Goal: Task Accomplishment & Management: Complete application form

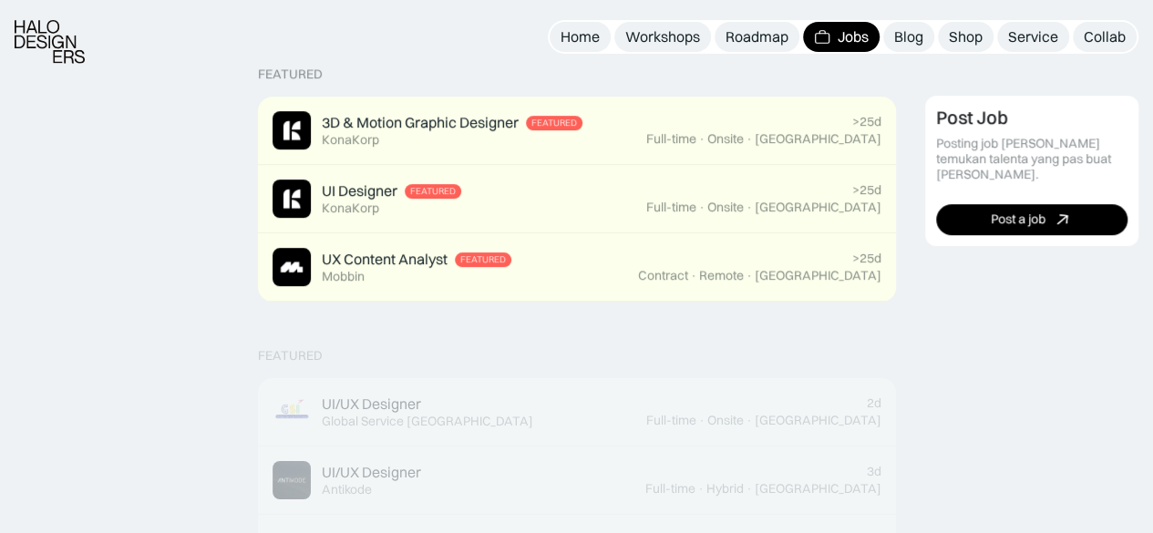
scroll to position [465, 0]
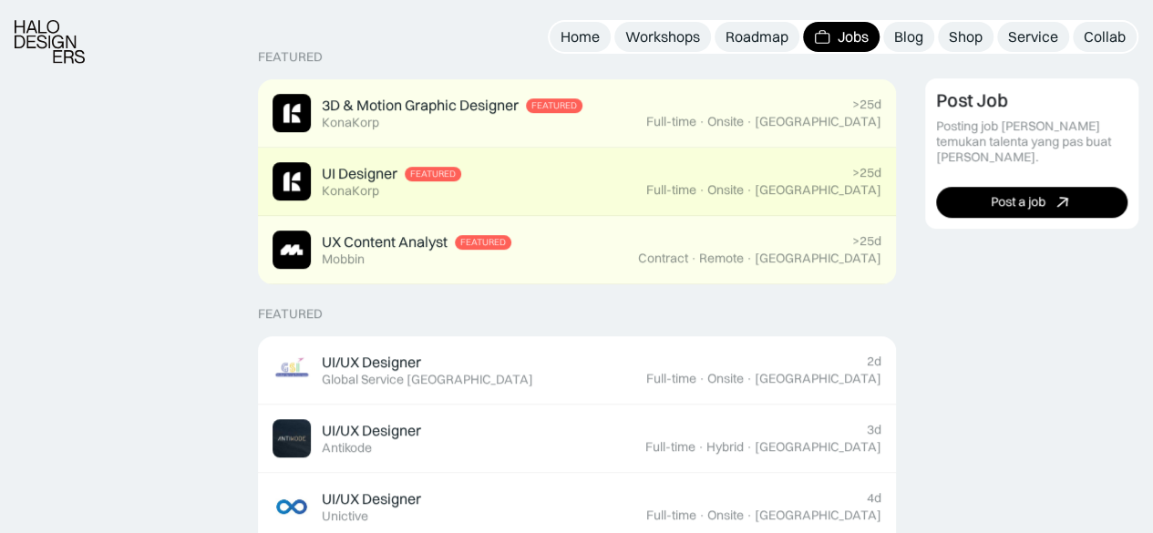
click at [533, 169] on div "UI Designer Featured KonaKorp" at bounding box center [460, 181] width 374 height 38
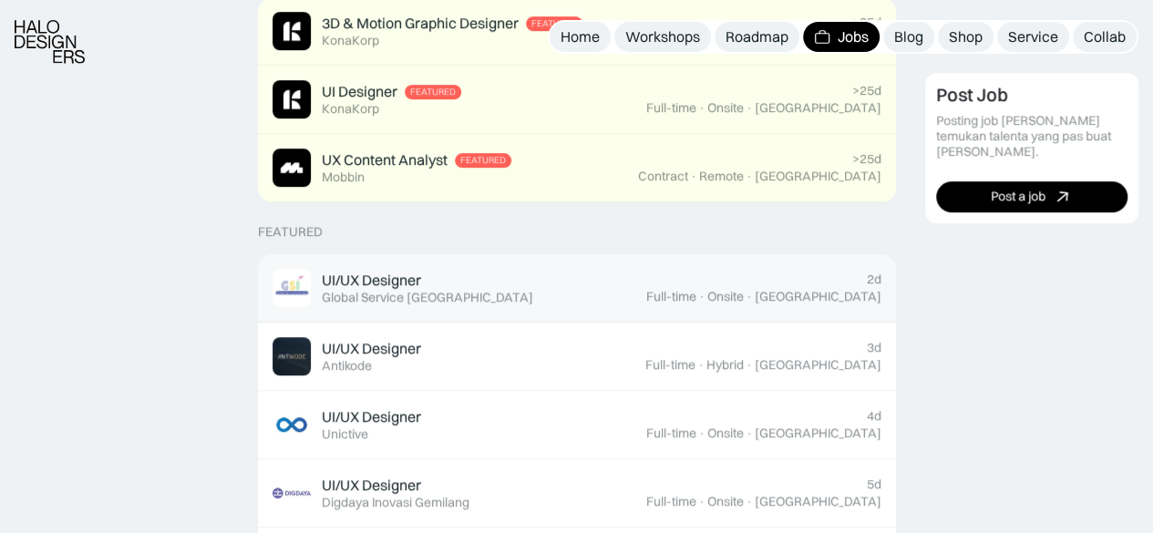
scroll to position [557, 0]
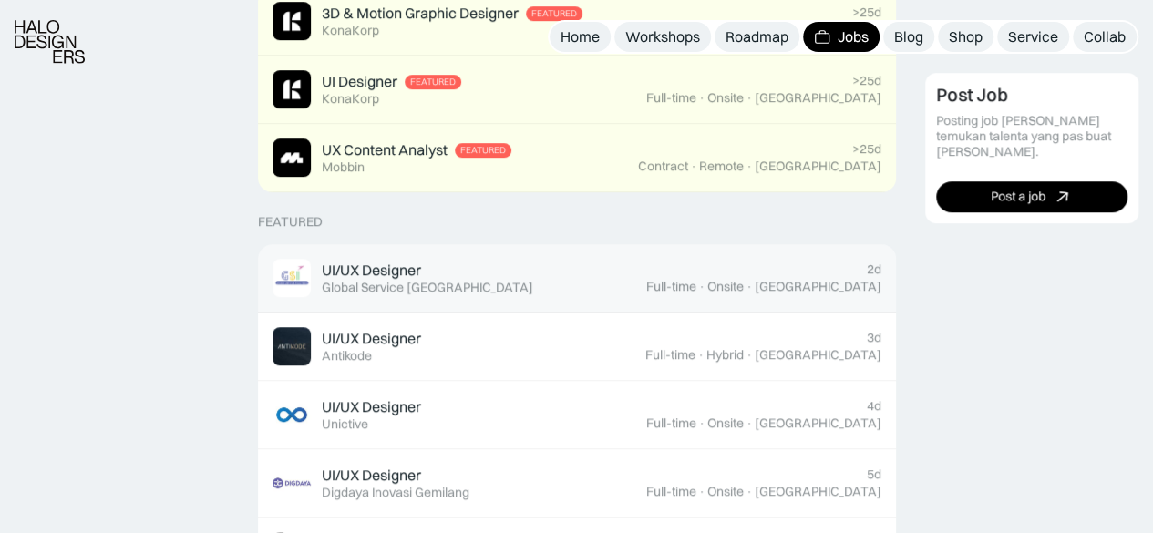
click at [584, 284] on link "UI/UX Designer Featured Global Service Indonesia 2d Full-time · Onsite · Jakarta" at bounding box center [577, 278] width 638 height 68
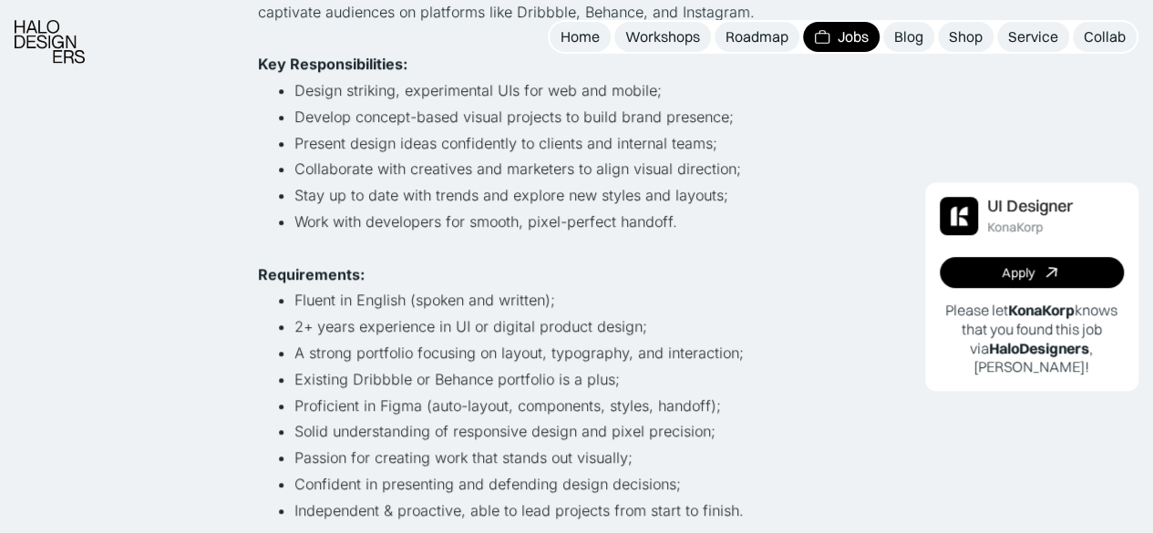
scroll to position [474, 0]
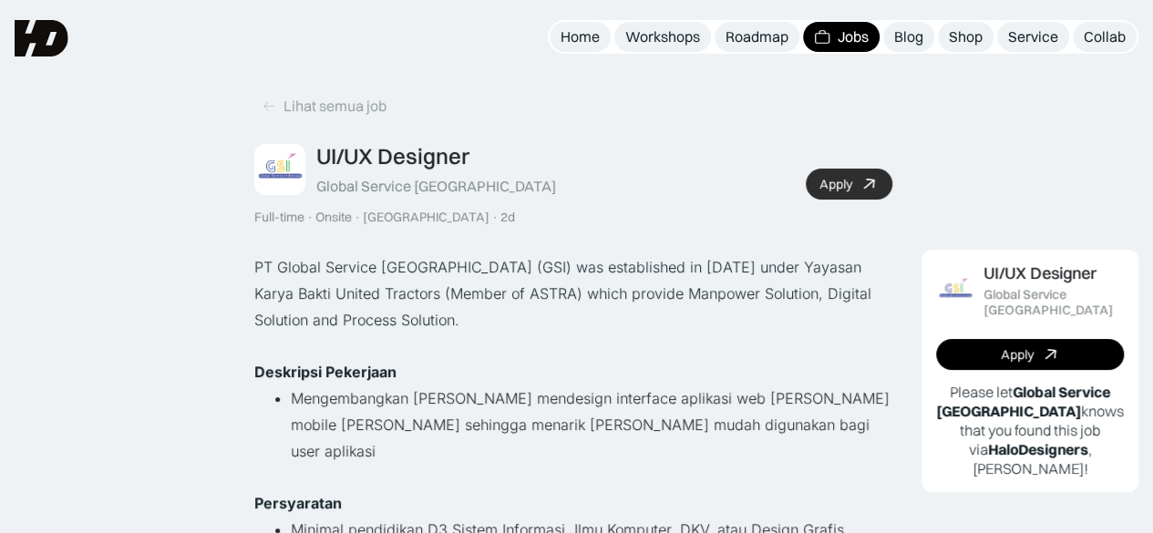
click at [881, 185] on icon at bounding box center [869, 184] width 26 height 26
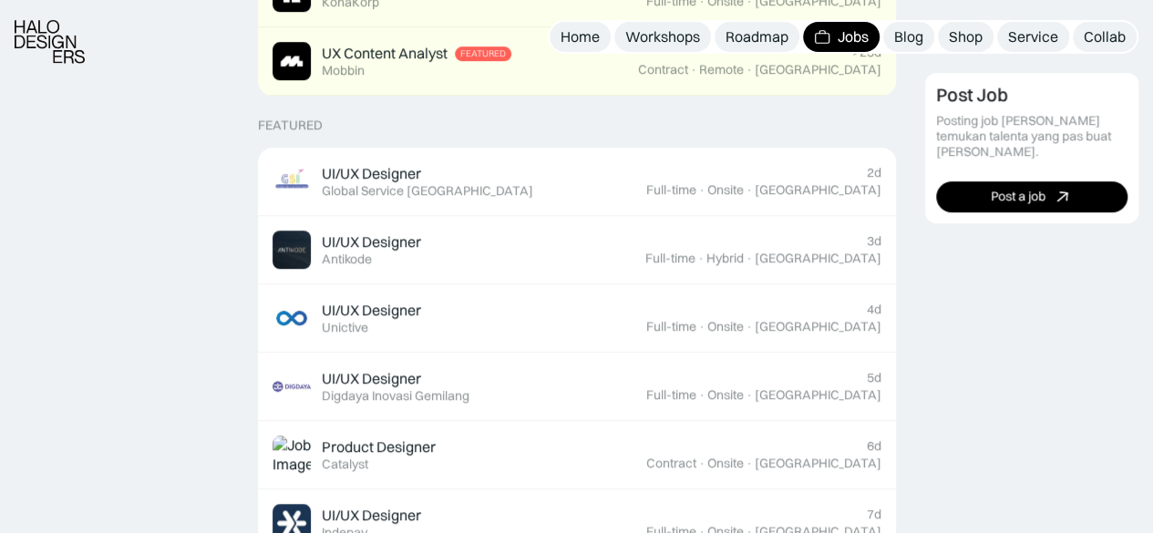
scroll to position [82, 0]
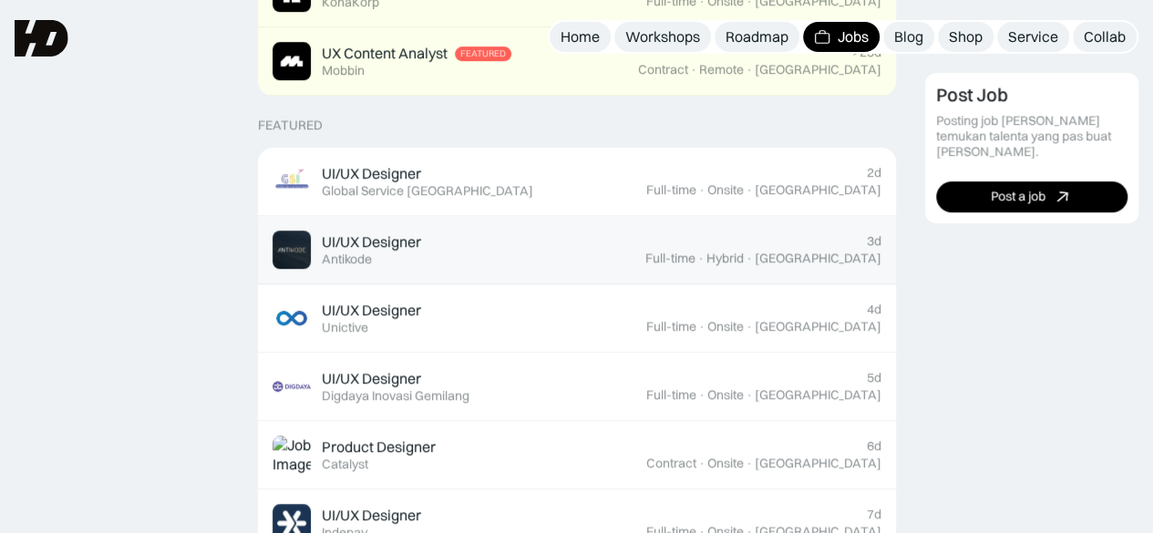
click at [770, 257] on link "UI/UX Designer Featured Antikode 3d Full-time · Hybrid · Tangerang" at bounding box center [577, 250] width 638 height 68
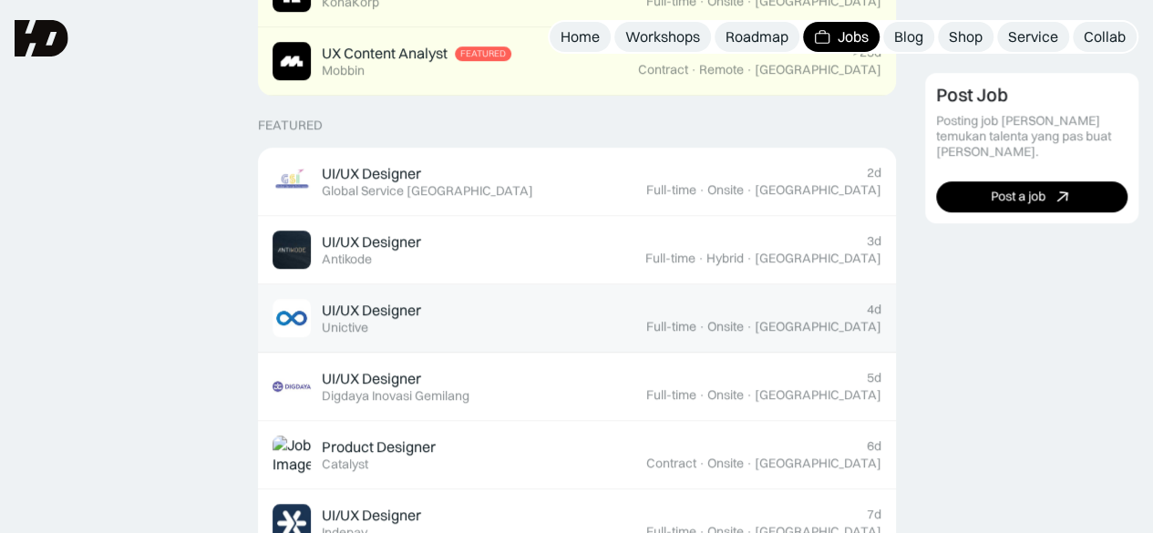
click at [443, 299] on div "UI/UX Designer Featured Unictive" at bounding box center [460, 318] width 374 height 38
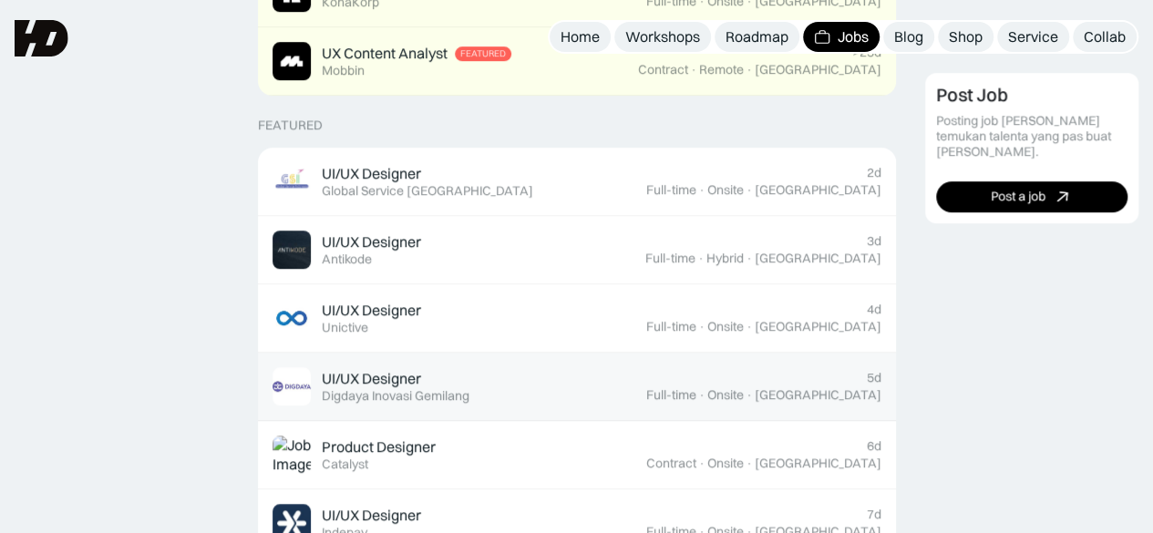
click at [377, 353] on link "UI/UX Designer Featured Digdaya Inovasi Gemilang 5d Full-time · Onsite · Yogyak…" at bounding box center [577, 387] width 638 height 68
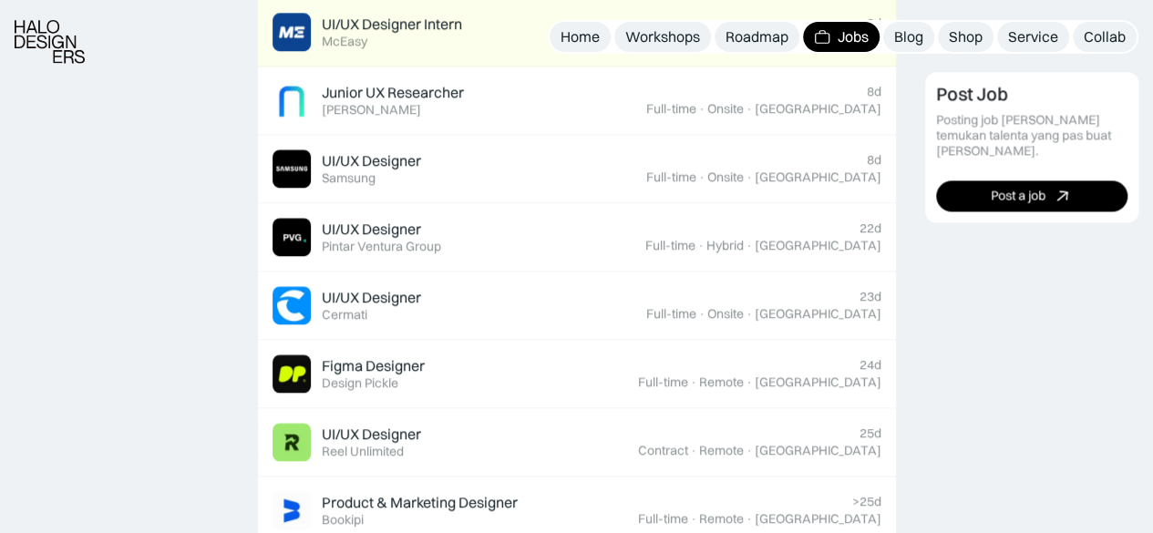
scroll to position [1219, 0]
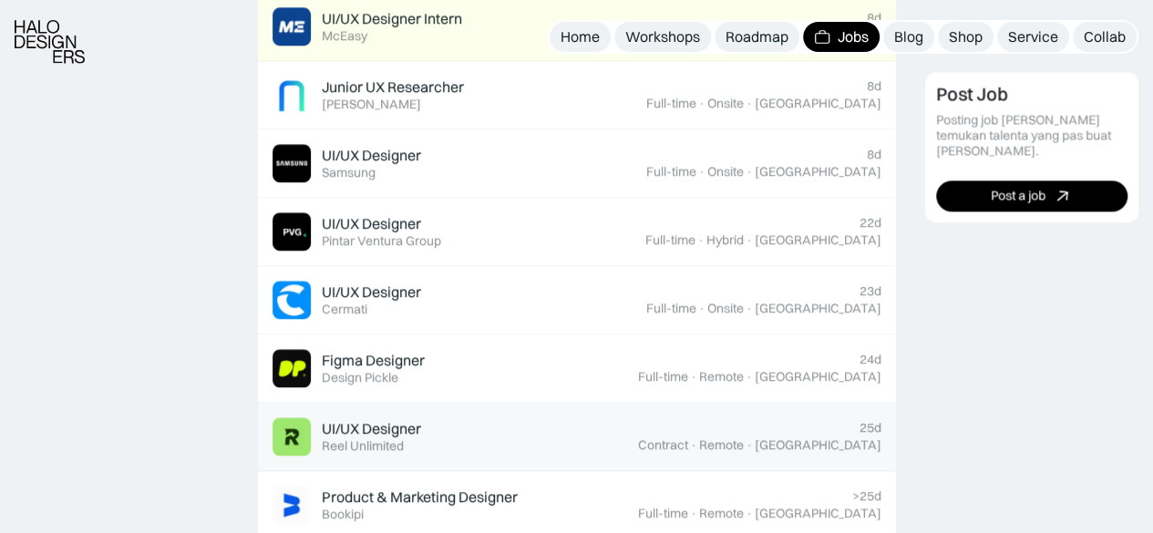
click at [434, 419] on div "UI/UX Designer Featured Reel Unlimited" at bounding box center [456, 437] width 366 height 38
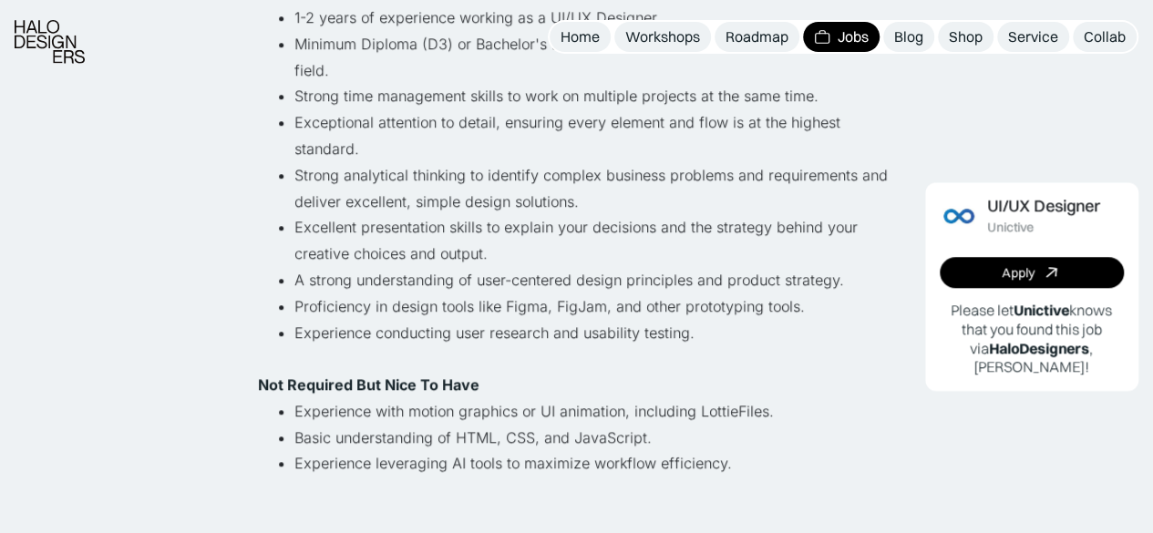
scroll to position [749, 0]
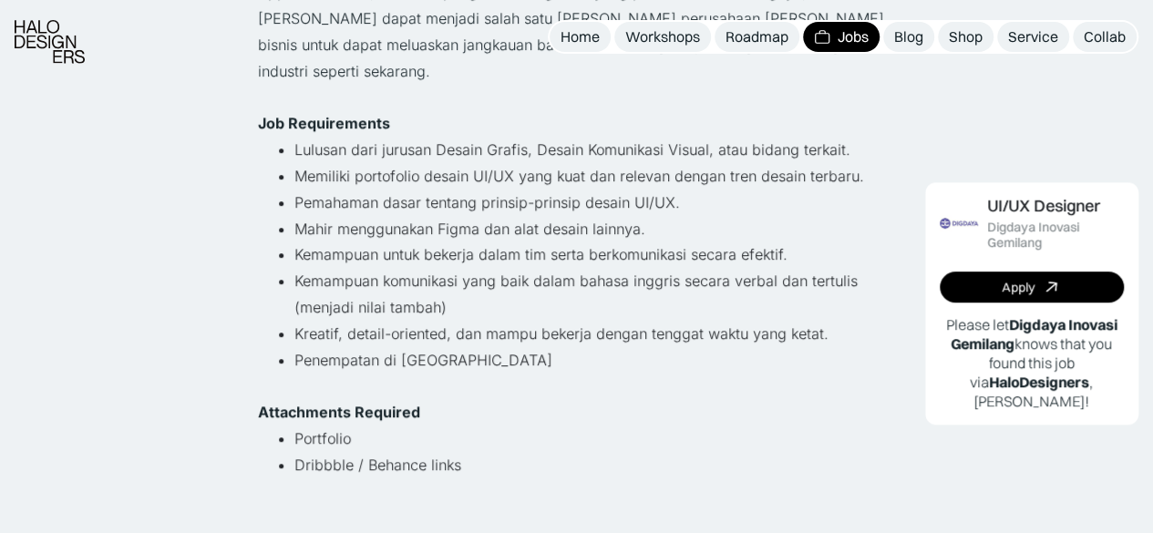
scroll to position [390, 0]
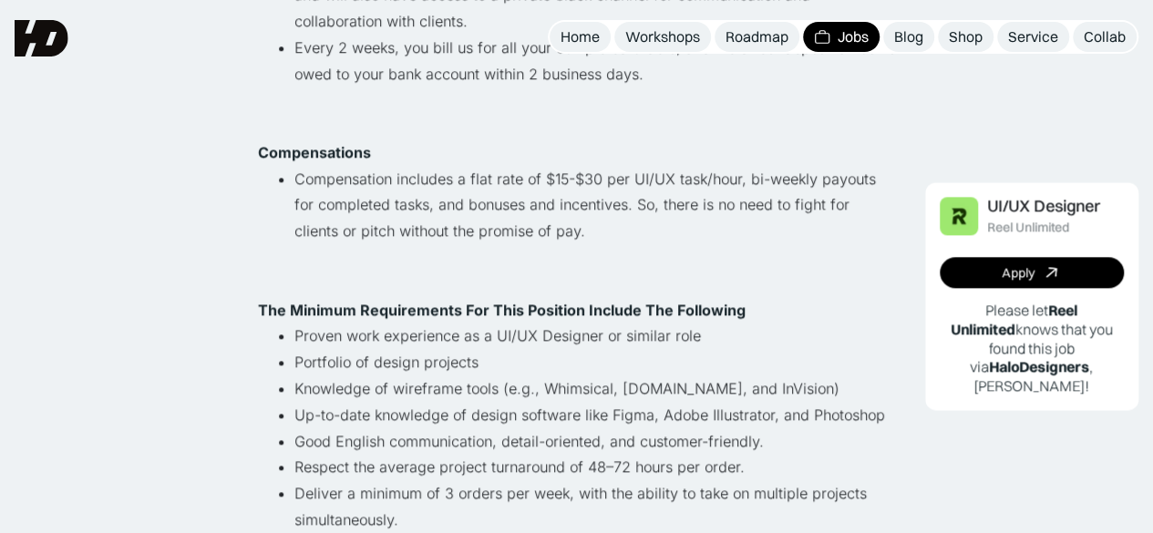
scroll to position [709, 0]
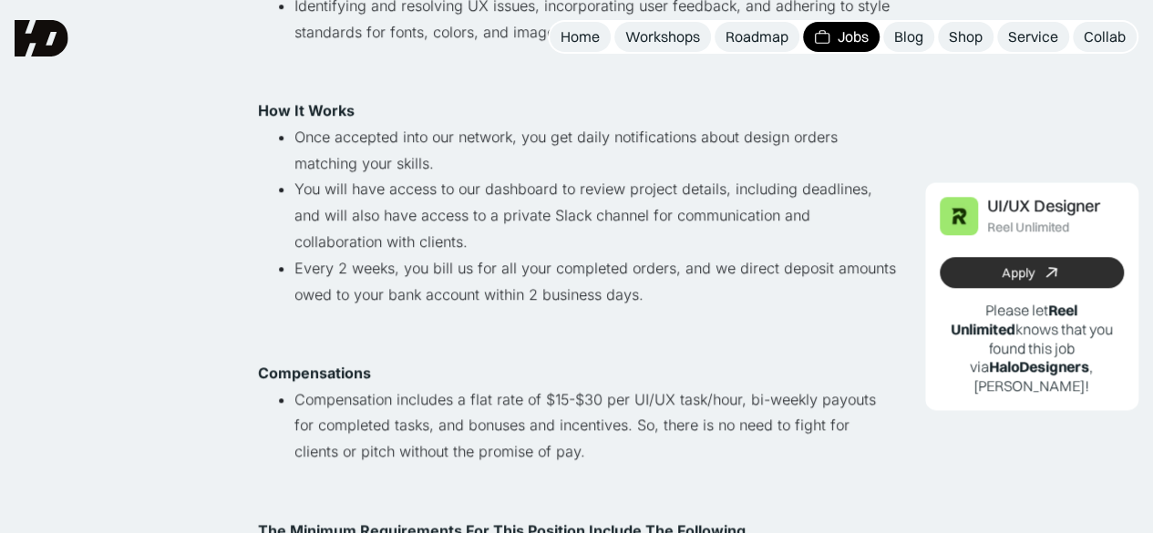
click at [1092, 284] on link "Apply" at bounding box center [1032, 272] width 185 height 31
